Goal: Task Accomplishment & Management: Use online tool/utility

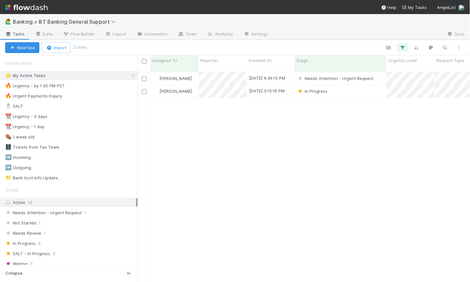
scroll to position [216, 332]
click at [382, 75] on div "Needs Attention - Urgent Request" at bounding box center [340, 78] width 92 height 12
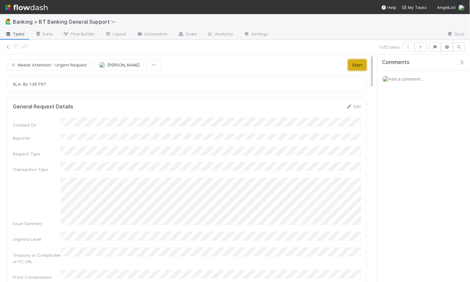
click at [357, 65] on button "Start" at bounding box center [357, 65] width 18 height 11
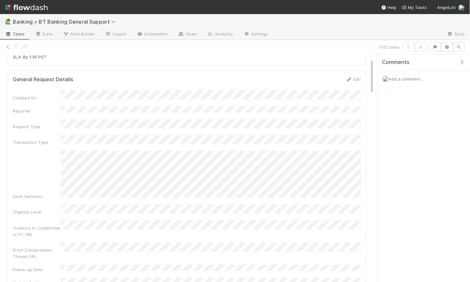
scroll to position [31, 0]
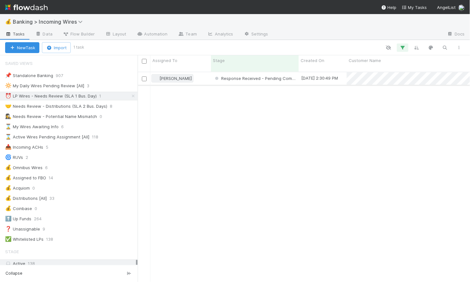
scroll to position [216, 332]
click at [83, 106] on div "🤝 Needs Review - Distributions (SLA 2 Bus. Days)" at bounding box center [56, 106] width 102 height 8
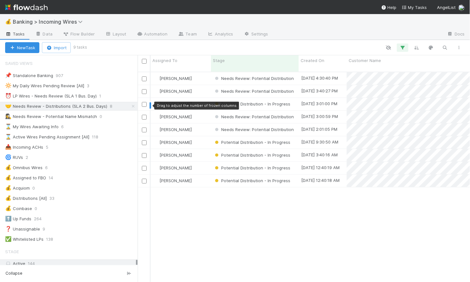
scroll to position [216, 332]
click at [198, 74] on div "[PERSON_NAME]" at bounding box center [180, 78] width 60 height 12
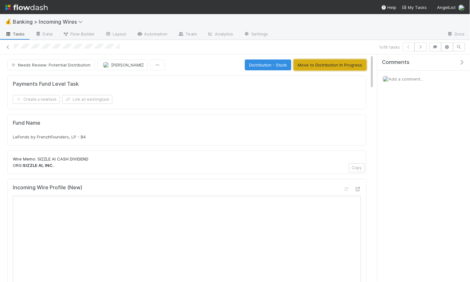
click at [331, 64] on button "Move to Distribution In Progress" at bounding box center [330, 65] width 73 height 11
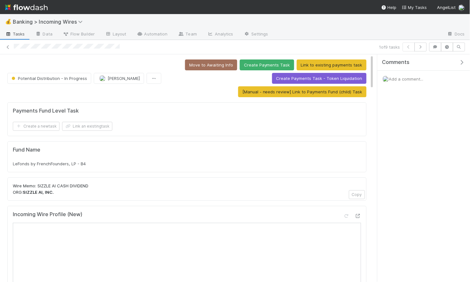
click at [67, 165] on span "LeFonds by FrenchFounders, LP - B4" at bounding box center [49, 163] width 73 height 5
click at [66, 165] on span "LeFonds by FrenchFounders, LP - B4" at bounding box center [49, 163] width 73 height 5
copy div "LeFonds by FrenchFounders, LP - B4"
click at [79, 125] on button "Link an existing task" at bounding box center [87, 126] width 50 height 9
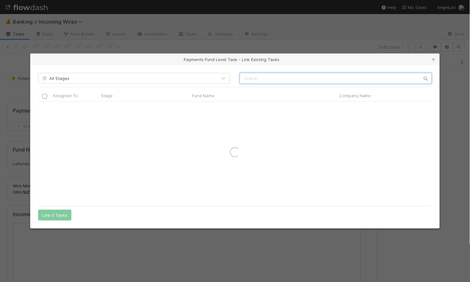
click at [259, 77] on input "text" at bounding box center [336, 78] width 192 height 11
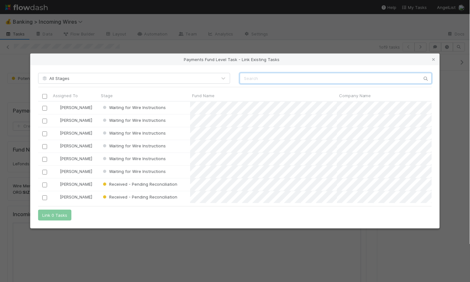
scroll to position [102, 394]
paste input "LeFonds by FrenchFounders, LP - B4"
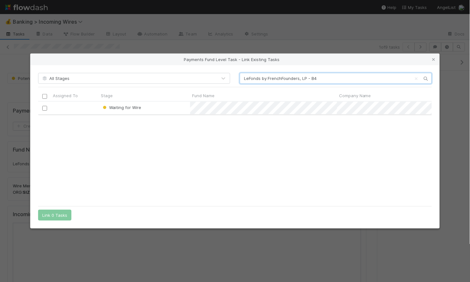
type input "LeFonds by FrenchFounders, LP - B4"
click at [47, 106] on input "checkbox" at bounding box center [44, 108] width 5 height 5
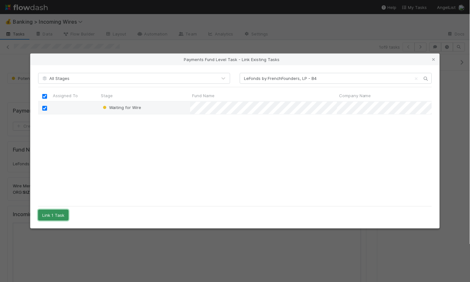
click at [51, 214] on button "Link 1 Task" at bounding box center [53, 215] width 30 height 11
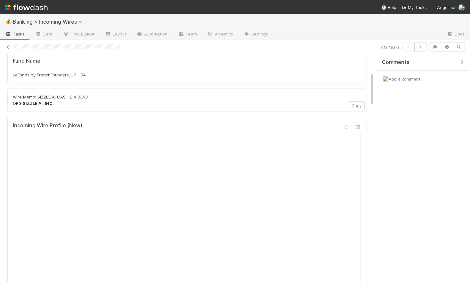
scroll to position [119, 0]
click at [421, 47] on icon "button" at bounding box center [420, 47] width 6 height 4
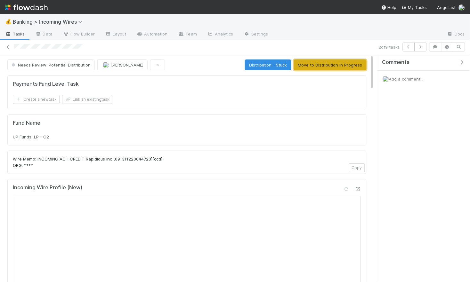
click at [315, 66] on button "Move to Distribution In Progress" at bounding box center [330, 65] width 73 height 11
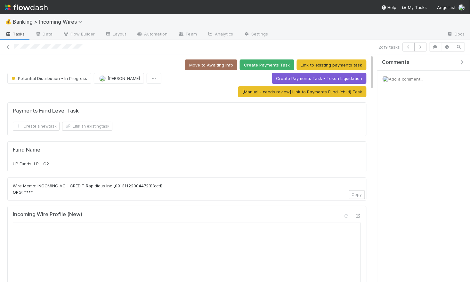
click at [33, 163] on span "UP Funds, LP - C2" at bounding box center [31, 163] width 36 height 5
copy div "UP Funds, LP - C2"
click at [78, 128] on button "Link an existing task" at bounding box center [87, 126] width 50 height 9
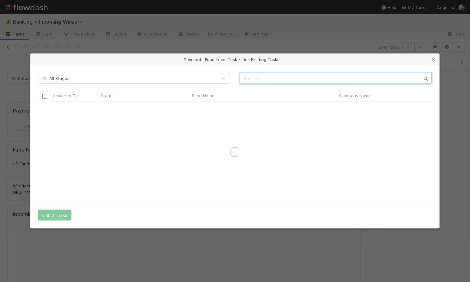
click at [285, 80] on input "text" at bounding box center [336, 78] width 192 height 11
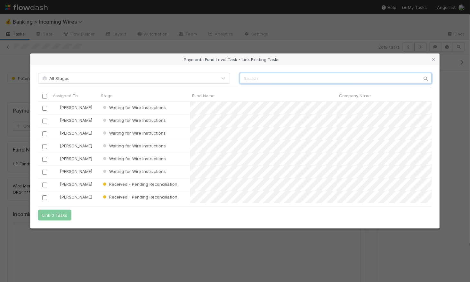
scroll to position [102, 394]
paste input "UP Funds, LP - C2"
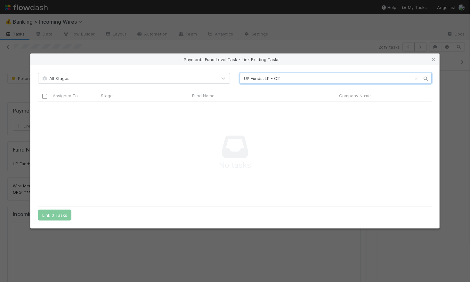
click at [292, 78] on input "UP Funds, LP - C2" at bounding box center [336, 78] width 192 height 11
type input "UP Funds, LP - C2"
click at [432, 58] on icon at bounding box center [433, 60] width 6 height 4
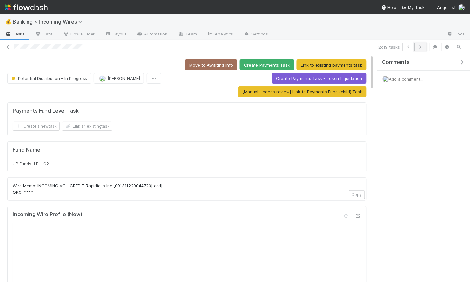
click at [421, 46] on icon "button" at bounding box center [420, 47] width 6 height 4
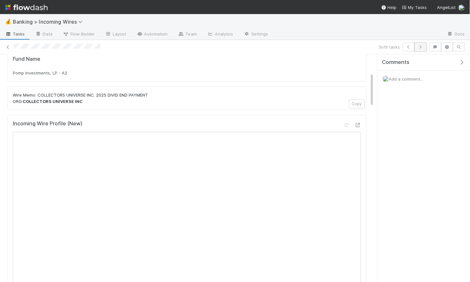
click at [422, 47] on icon "button" at bounding box center [420, 47] width 6 height 4
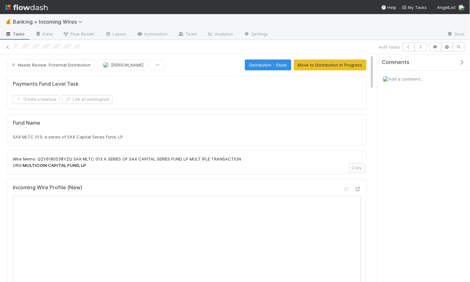
click at [93, 138] on span "SAX MLTC 013, a series of SAX Capital Series Fund, LP" at bounding box center [68, 136] width 110 height 5
copy div "SAX MLTC 013, a series of SAX Capital Series Fund, LP"
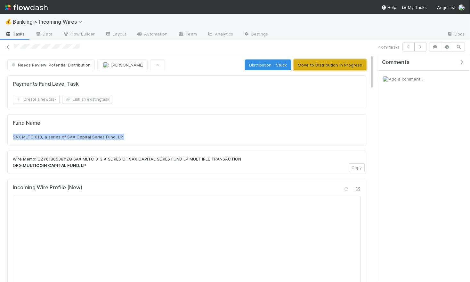
drag, startPoint x: 337, startPoint y: 68, endPoint x: 313, endPoint y: 68, distance: 24.0
click at [337, 68] on button "Move to Distribution In Progress" at bounding box center [330, 65] width 73 height 11
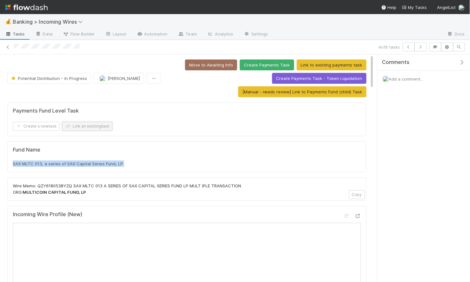
click at [92, 124] on button "Link an existing task" at bounding box center [87, 126] width 50 height 9
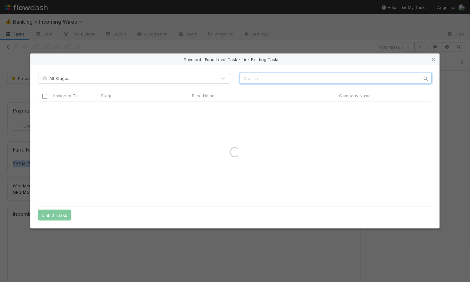
click at [295, 76] on input "text" at bounding box center [336, 78] width 192 height 11
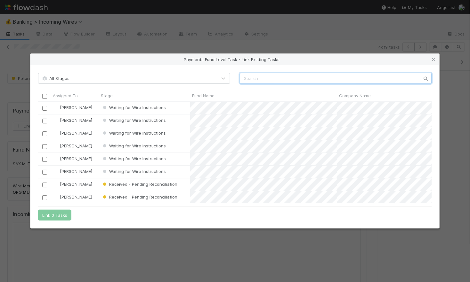
paste input "SAX MLTC 013, a series of SAX Capital Series Fund, LP"
type input "SAX MLTC 013, a series of SAX Capital Series Fund, LP"
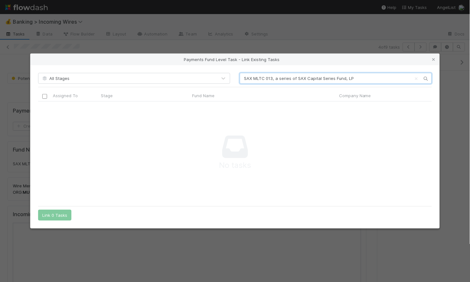
click at [322, 78] on input "SAX MLTC 013, a series of SAX Capital Series Fund, LP" at bounding box center [336, 78] width 192 height 11
click at [321, 78] on input "SAX MLTC 013, a series of SAX Capital Series Fund, LP" at bounding box center [336, 78] width 192 height 11
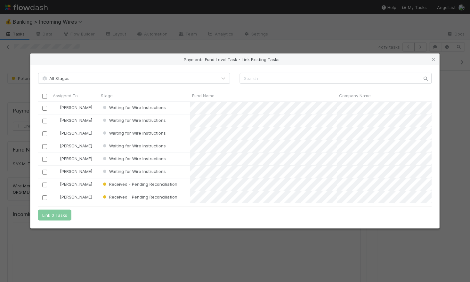
scroll to position [102, 394]
click at [431, 58] on icon at bounding box center [433, 60] width 6 height 4
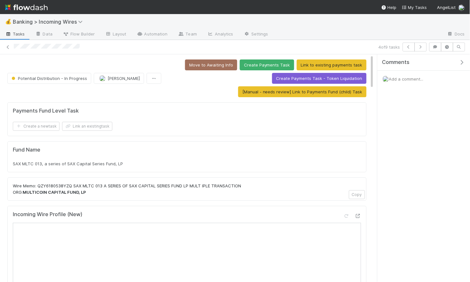
click at [104, 162] on span "SAX MLTC 013, a series of SAX Capital Series Fund, LP" at bounding box center [68, 163] width 110 height 5
copy div "SAX MLTC 013, a series of SAX Capital Series Fund, LP"
click at [93, 126] on button "Link an existing task" at bounding box center [87, 126] width 50 height 9
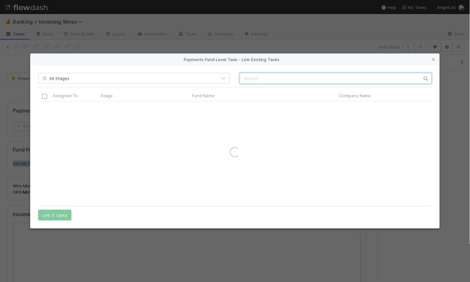
click at [277, 78] on input "text" at bounding box center [336, 78] width 192 height 11
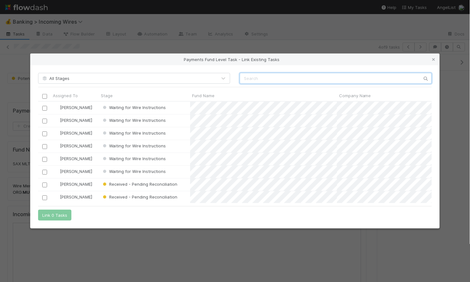
paste input "SAX MLTC 013, a series of SAX Capital Series Fund, LP"
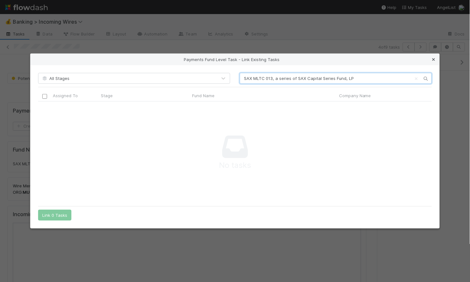
type input "SAX MLTC 013, a series of SAX Capital Series Fund, LP"
click at [433, 60] on icon at bounding box center [433, 60] width 6 height 4
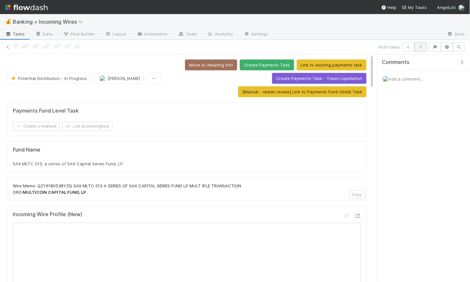
click at [421, 48] on icon "button" at bounding box center [420, 47] width 6 height 4
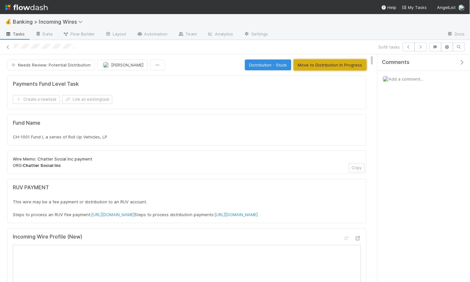
drag, startPoint x: 325, startPoint y: 66, endPoint x: 332, endPoint y: 72, distance: 9.3
click at [325, 66] on button "Move to Distribution In Progress" at bounding box center [330, 65] width 73 height 11
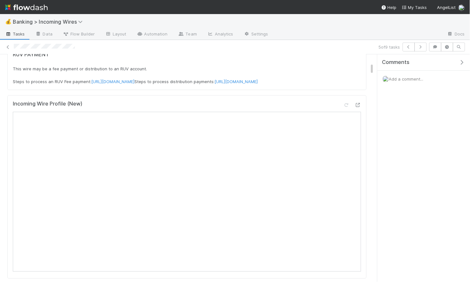
scroll to position [210, 0]
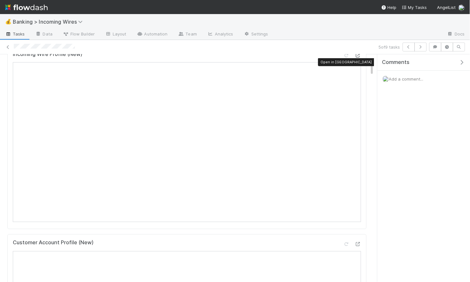
click at [359, 58] on icon at bounding box center [358, 55] width 6 height 4
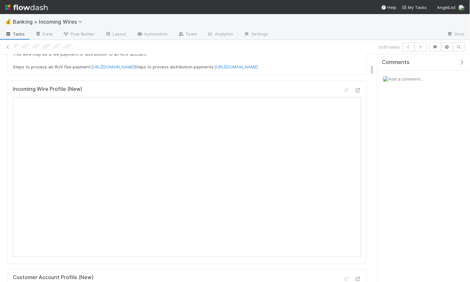
scroll to position [160, 0]
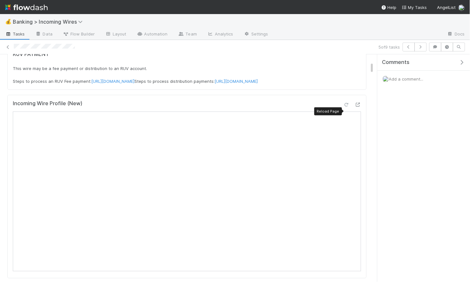
click at [347, 107] on icon at bounding box center [346, 105] width 6 height 4
click at [422, 48] on icon "button" at bounding box center [420, 47] width 6 height 4
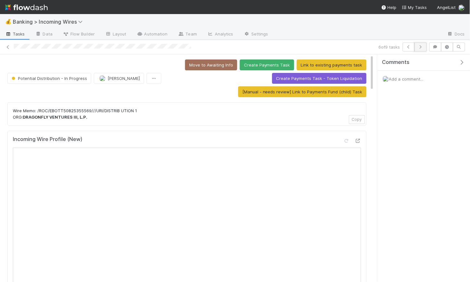
click at [419, 48] on icon "button" at bounding box center [420, 47] width 6 height 4
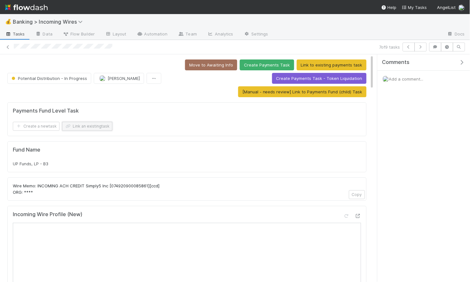
click at [93, 130] on button "Link an existing task" at bounding box center [87, 126] width 50 height 9
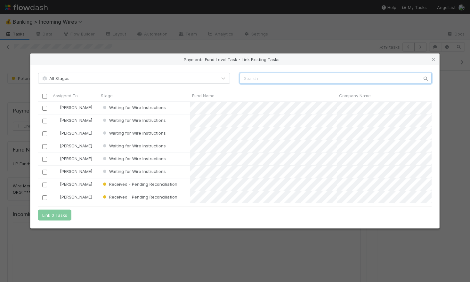
click at [256, 78] on input "text" at bounding box center [336, 78] width 192 height 11
type input "simply5"
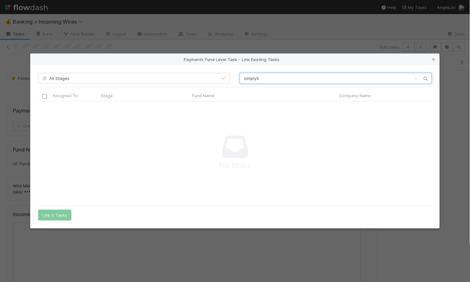
click at [266, 76] on input "simply5" at bounding box center [336, 78] width 192 height 11
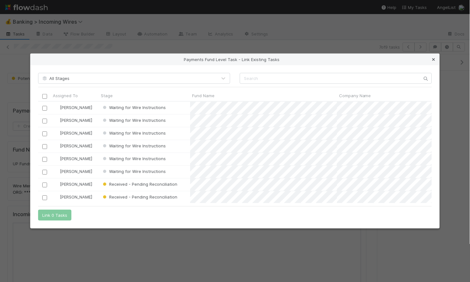
click at [435, 60] on icon at bounding box center [433, 60] width 6 height 4
